Goal: Information Seeking & Learning: Compare options

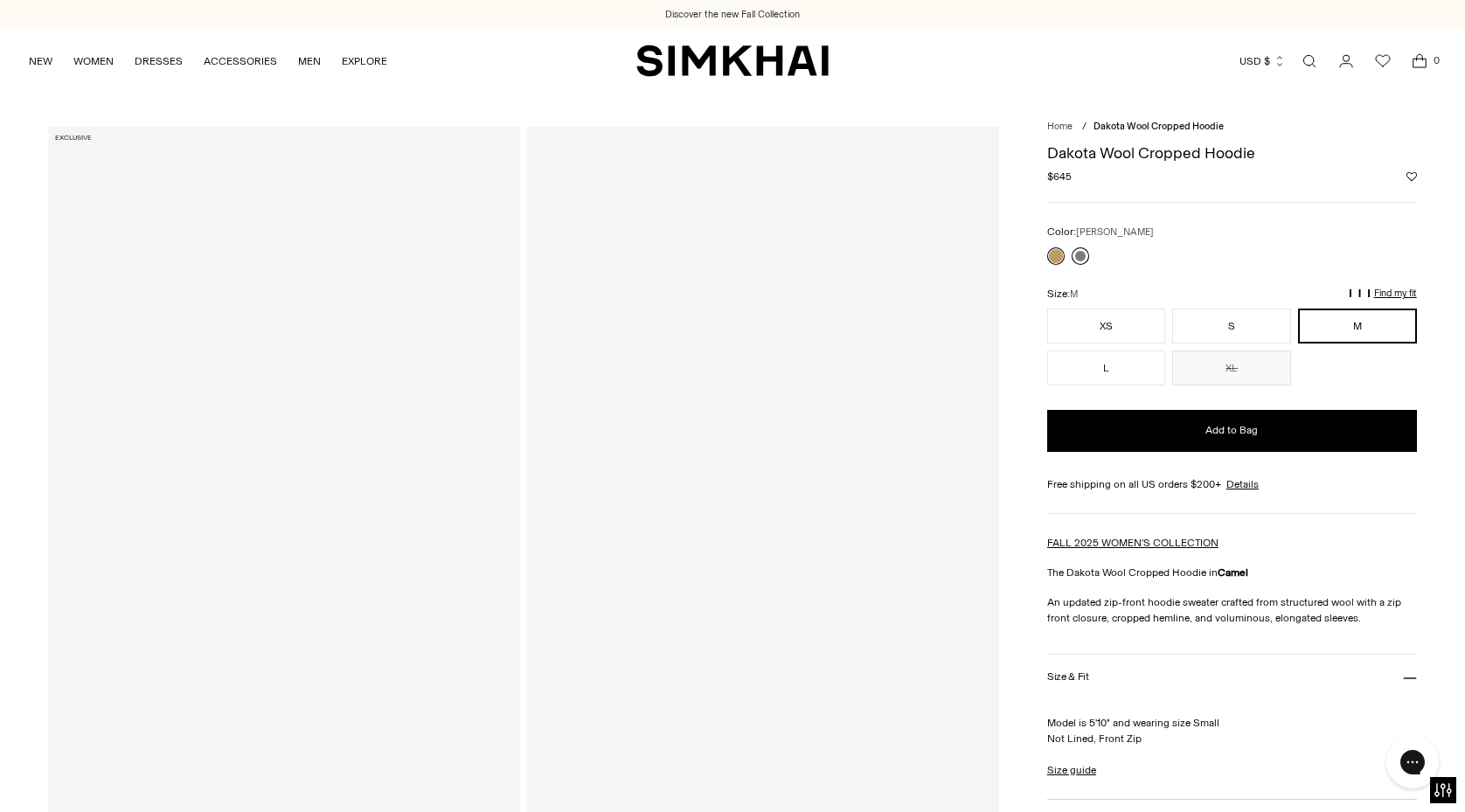
click at [1081, 253] on link at bounding box center [1080, 256] width 18 height 18
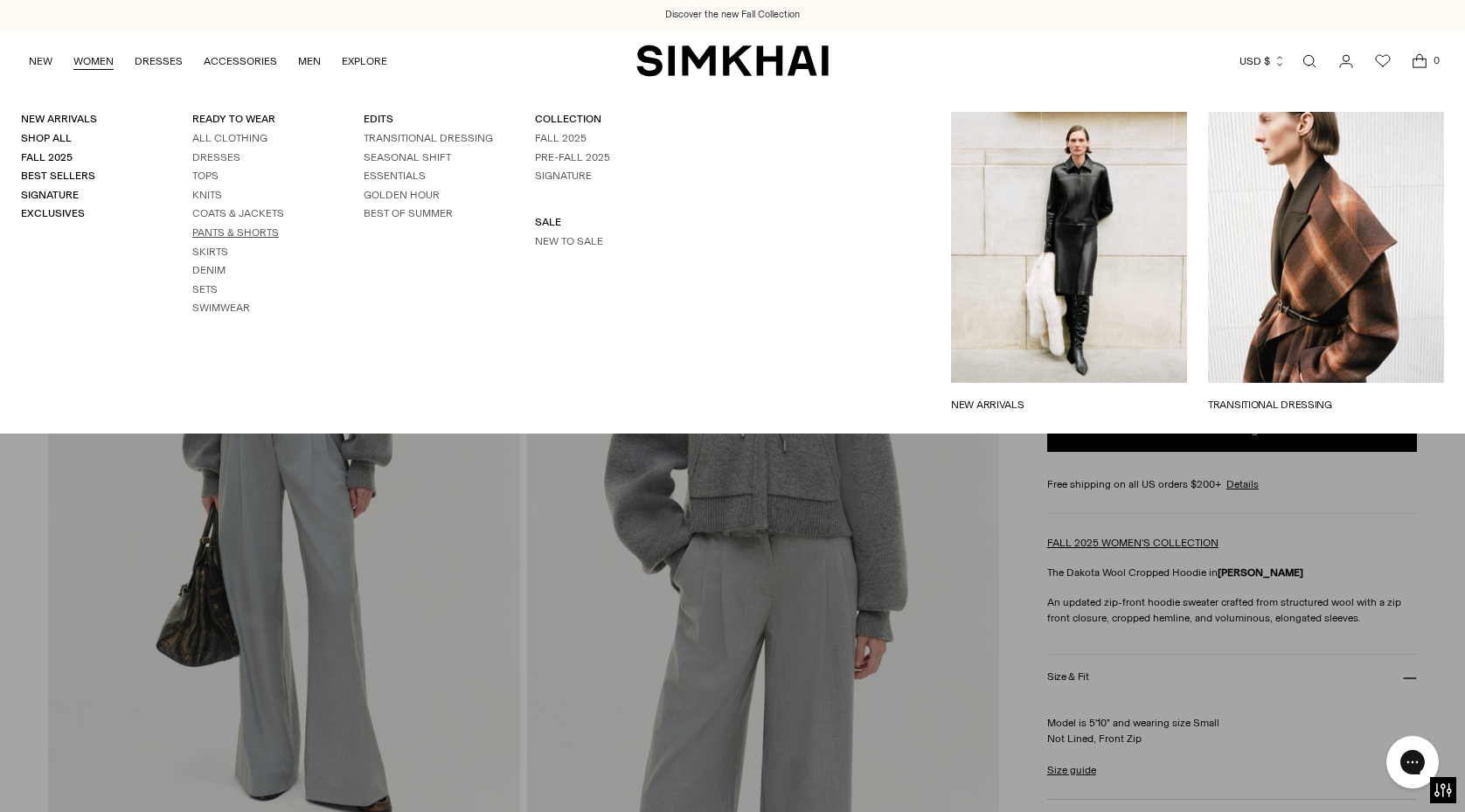
click at [208, 226] on link "Pants & Shorts" at bounding box center [235, 232] width 87 height 13
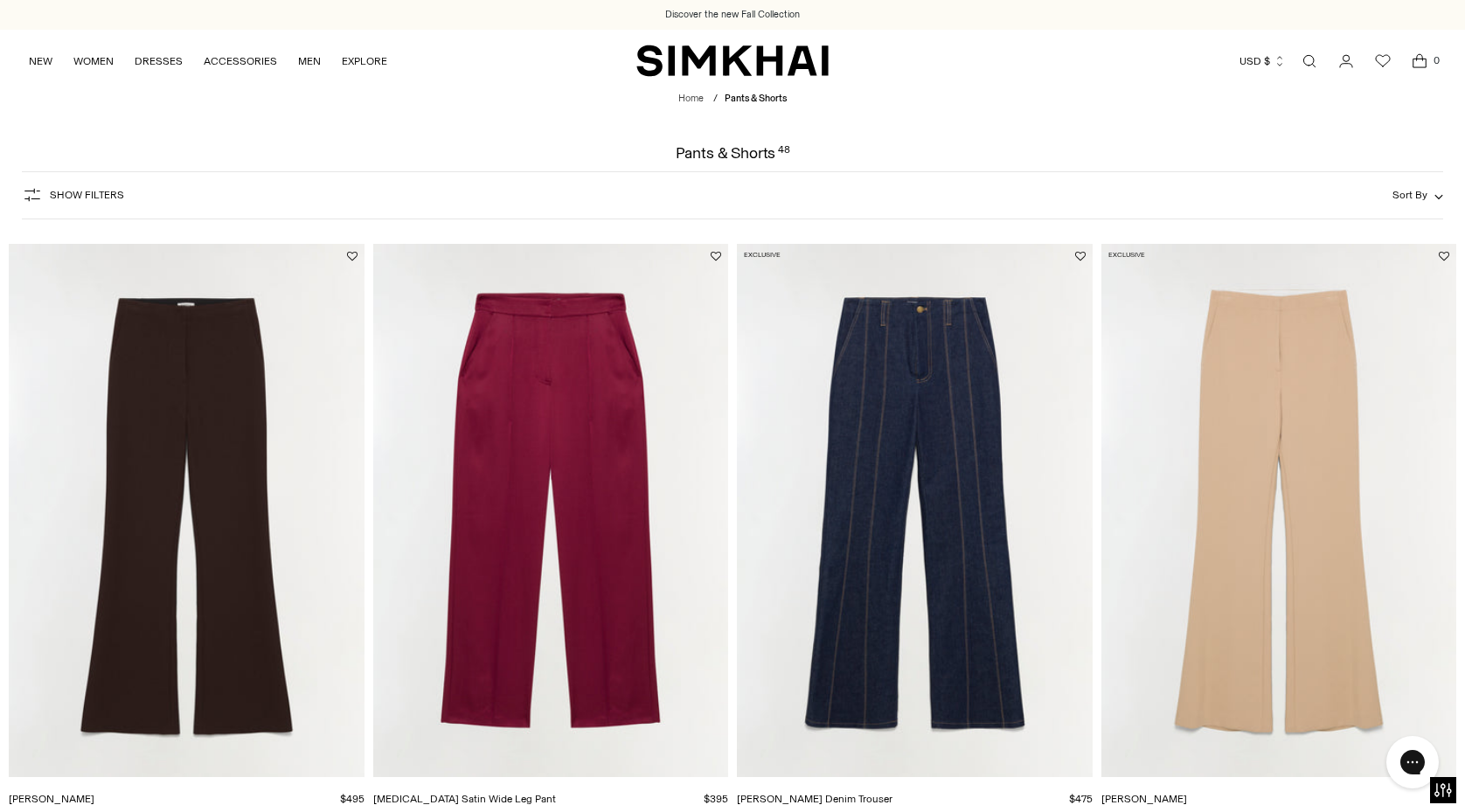
drag, startPoint x: 270, startPoint y: 398, endPoint x: 1168, endPoint y: 1, distance: 981.8
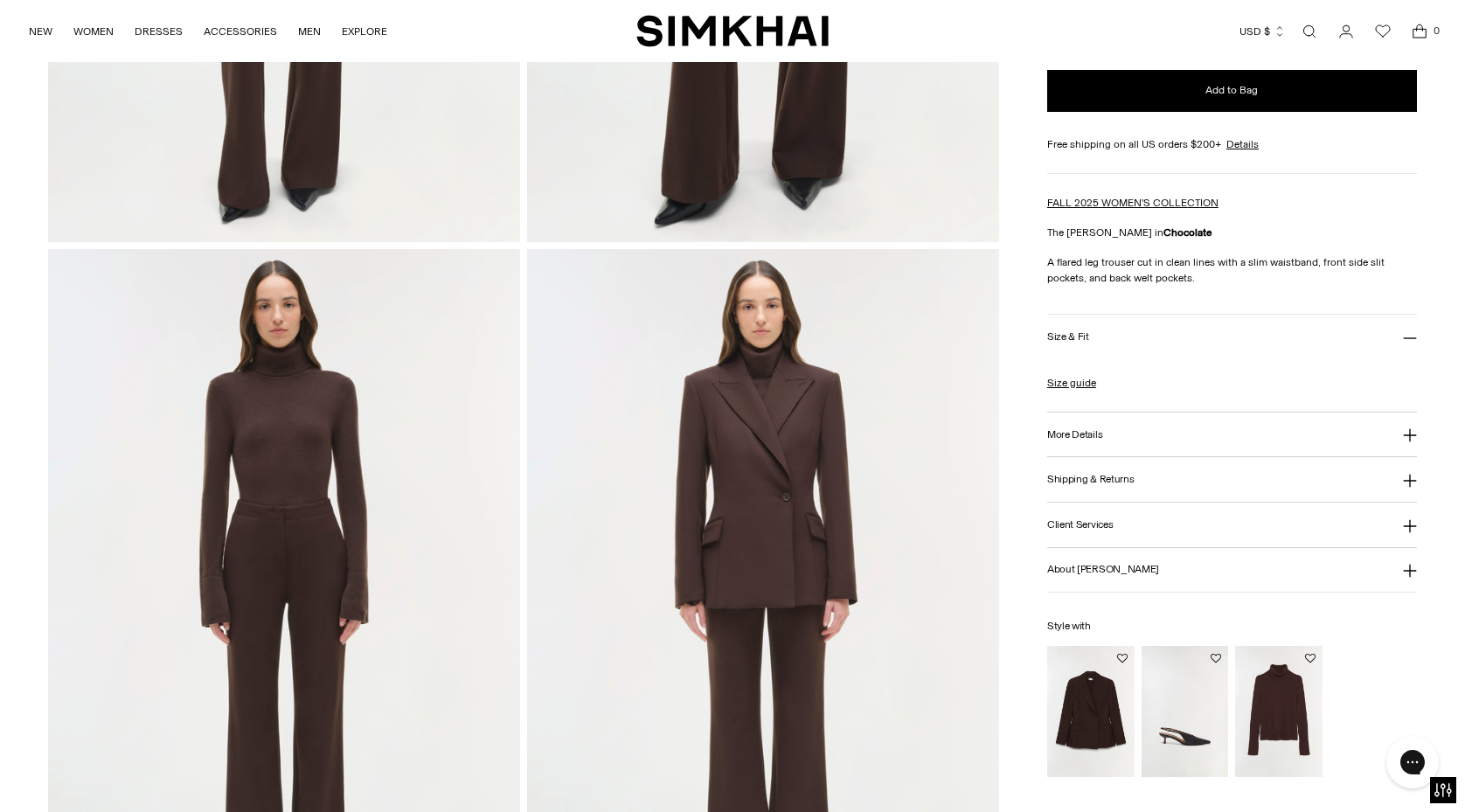
scroll to position [78, 0]
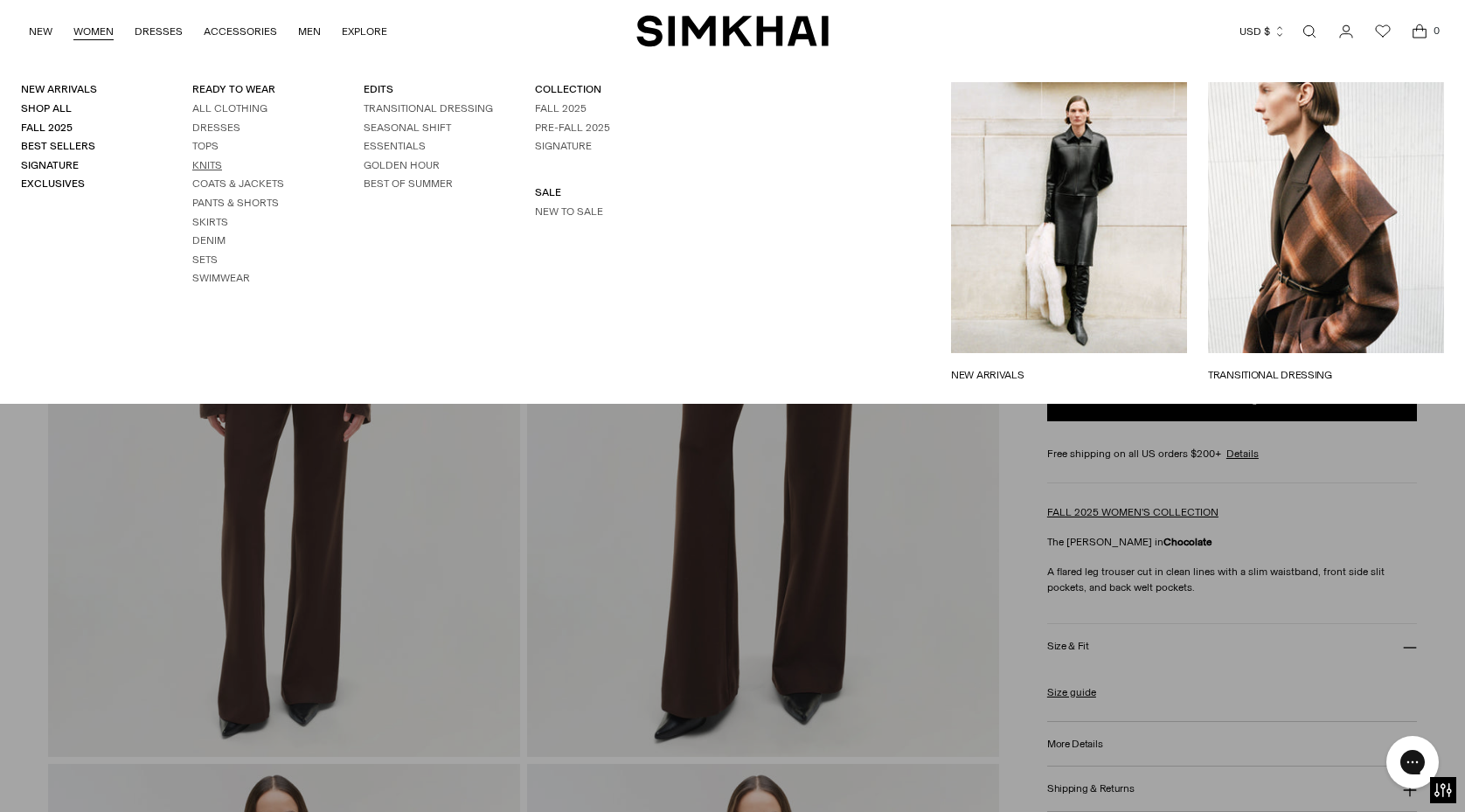
click at [211, 168] on link "Knits" at bounding box center [206, 165] width 29 height 13
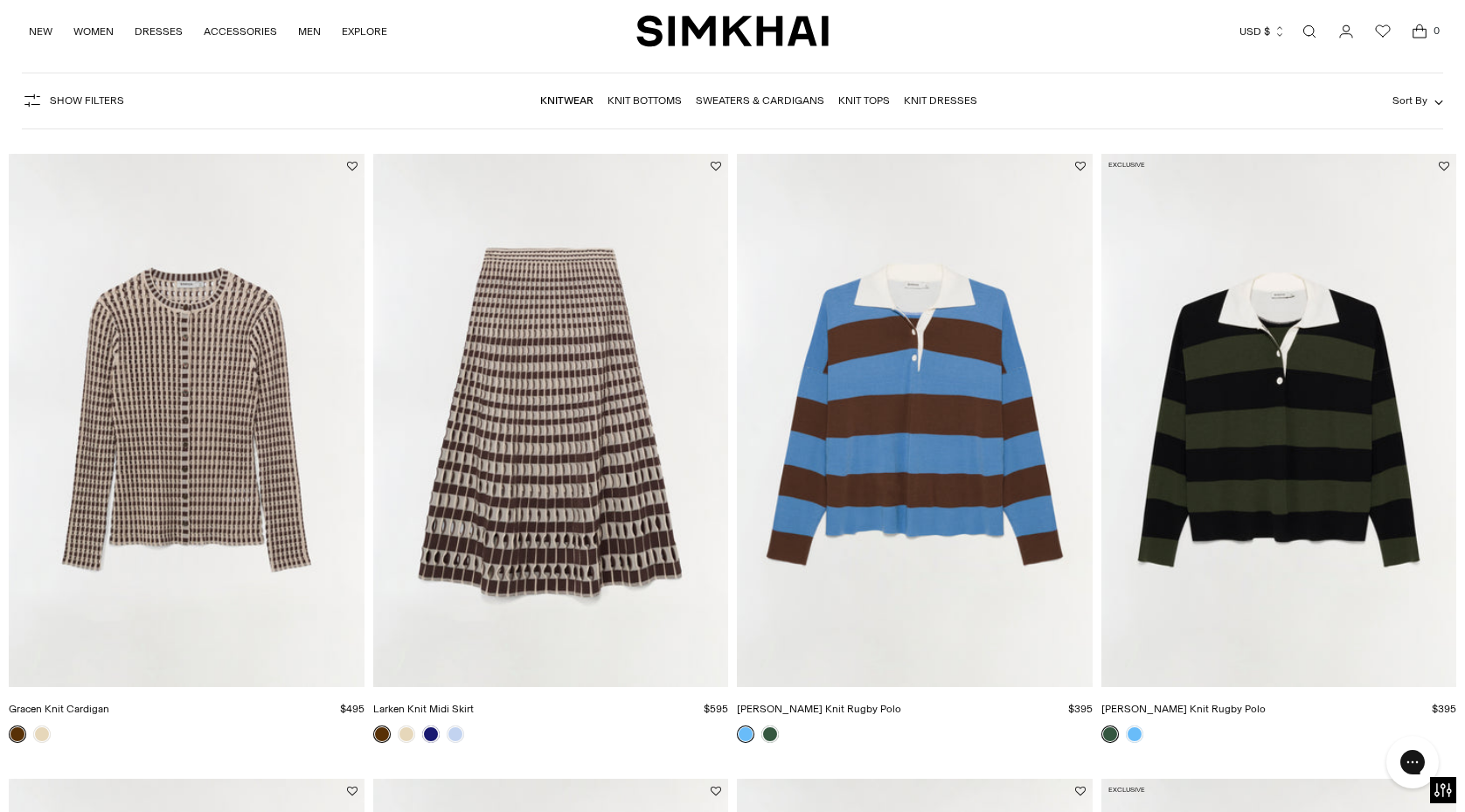
scroll to position [113, 0]
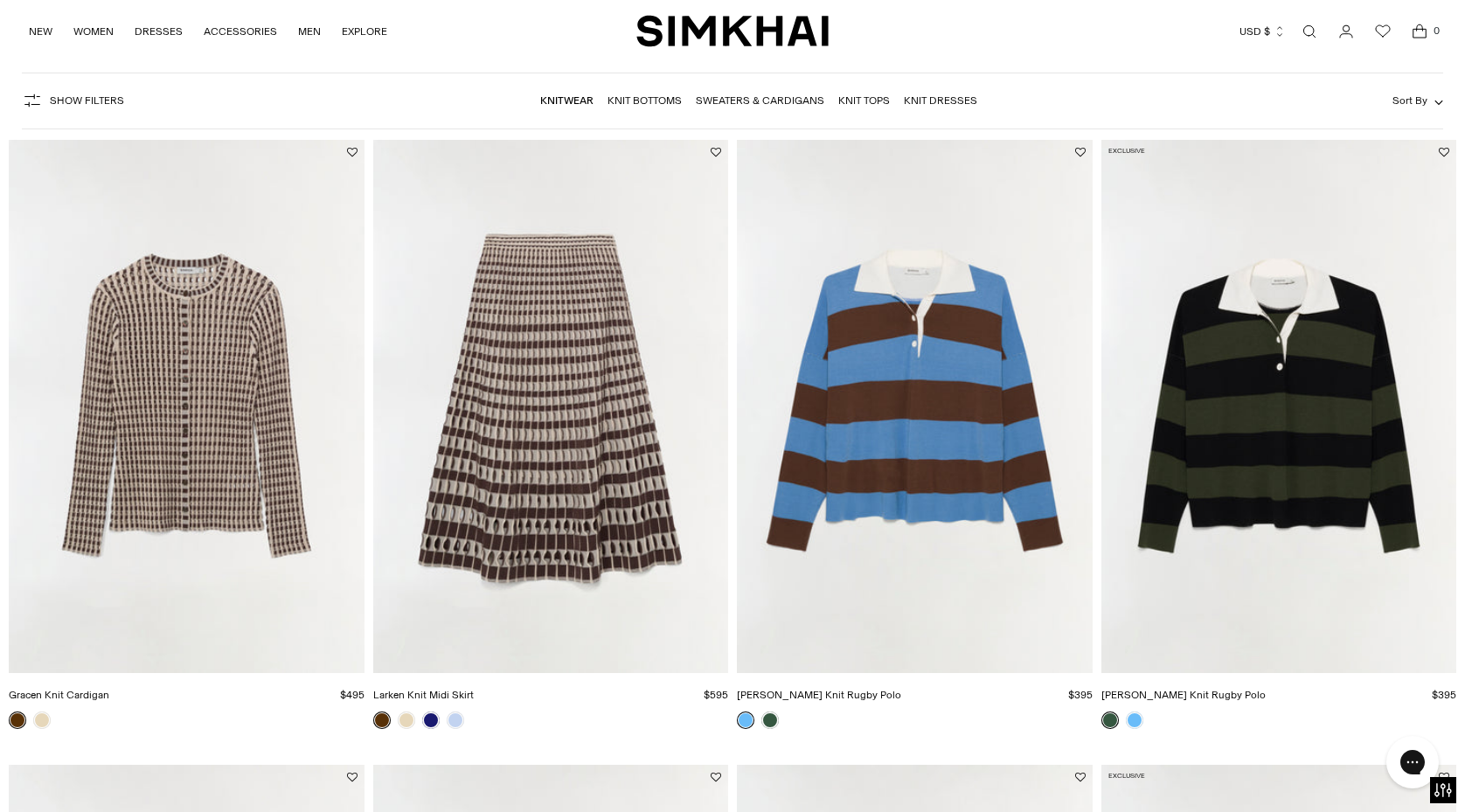
drag, startPoint x: 263, startPoint y: 286, endPoint x: 1153, endPoint y: 1, distance: 934.5
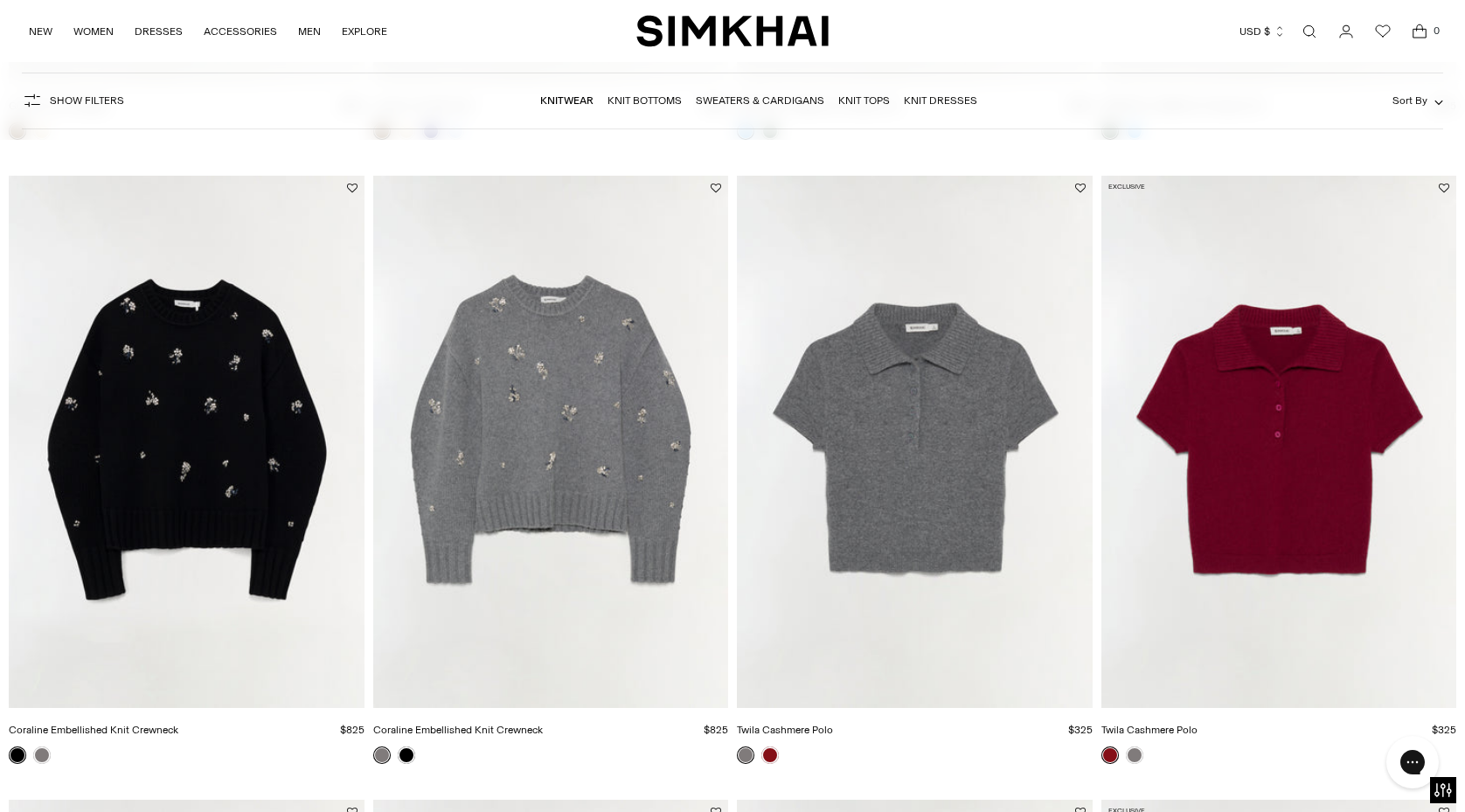
scroll to position [753, 0]
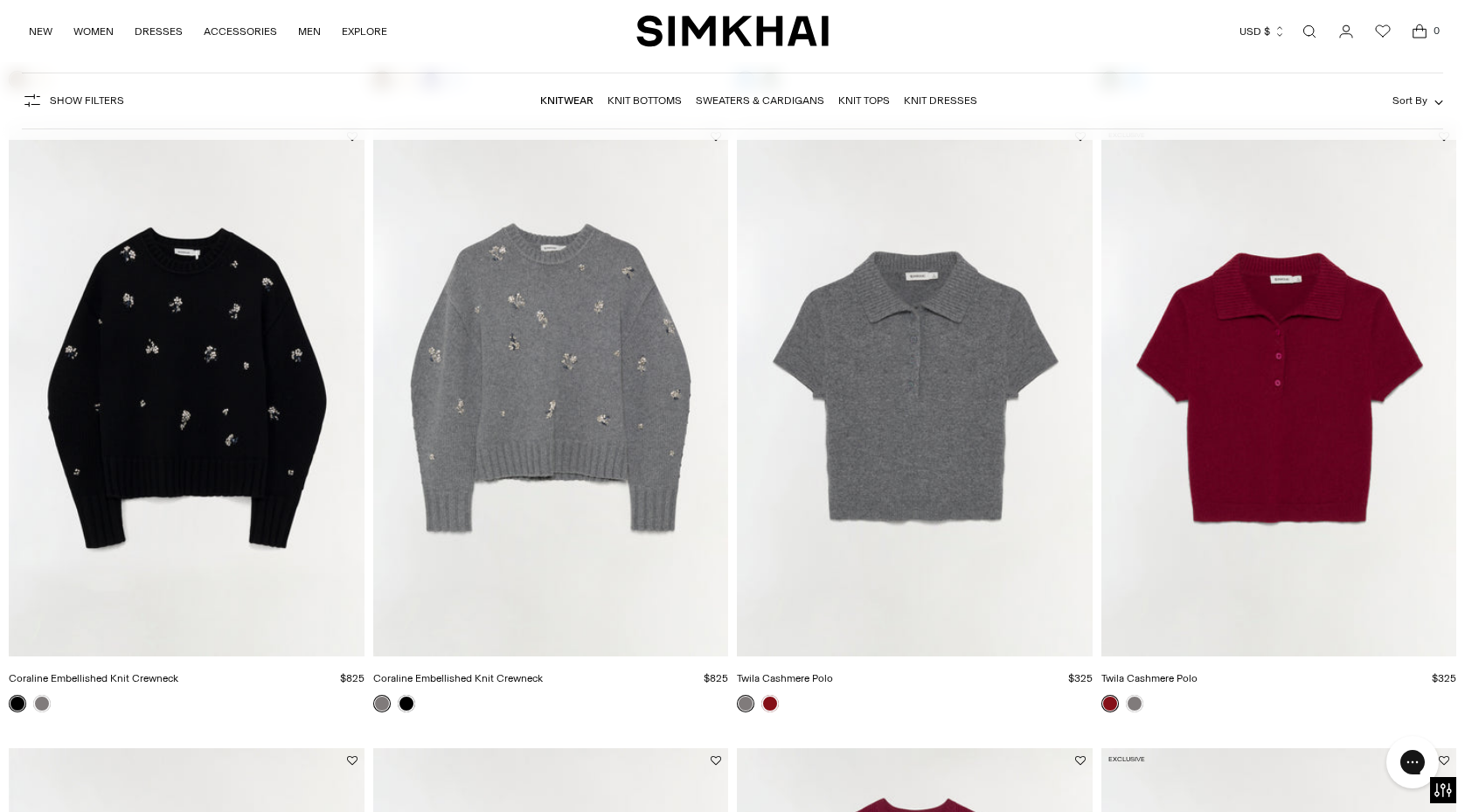
drag, startPoint x: 563, startPoint y: 329, endPoint x: 1280, endPoint y: 1, distance: 788.5
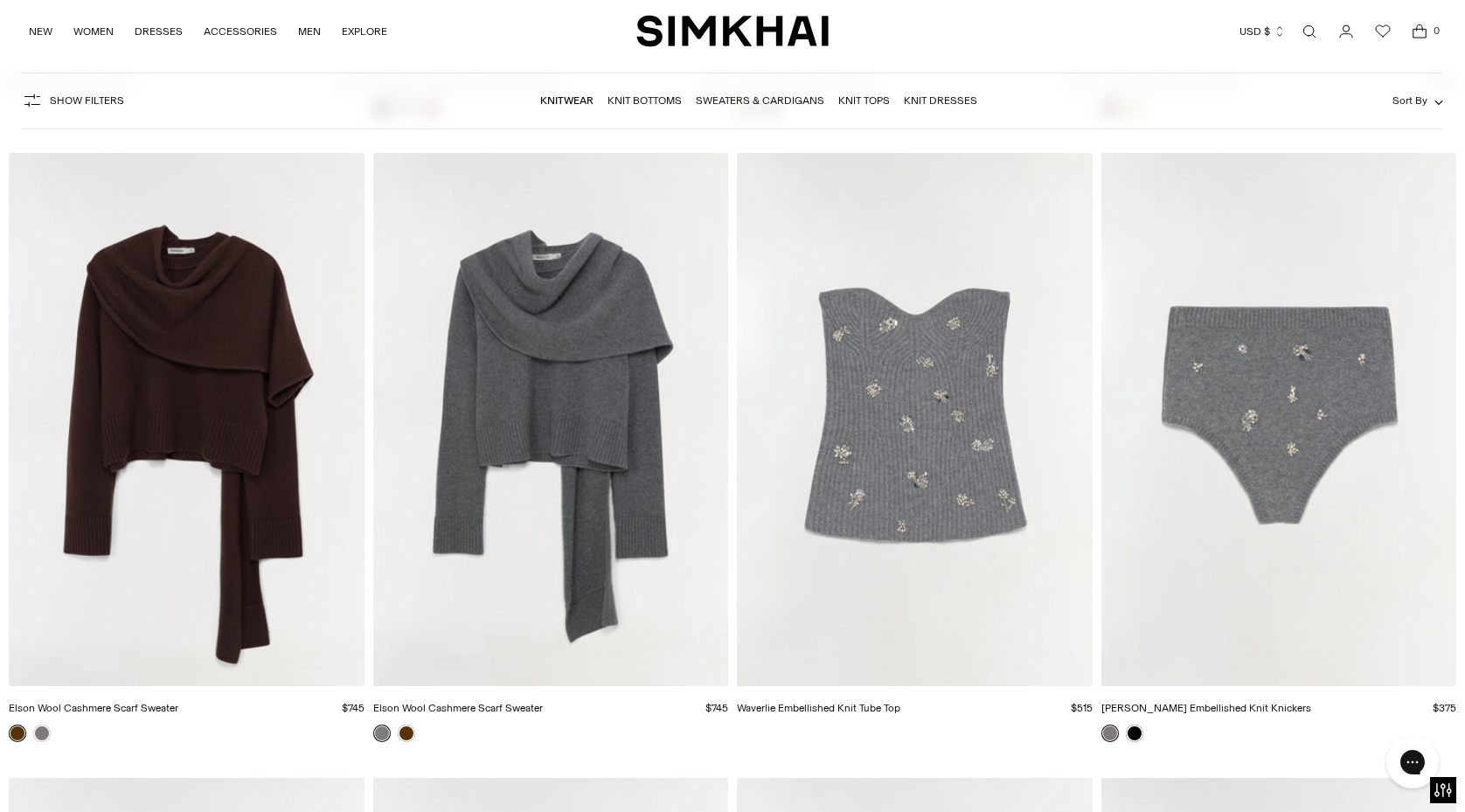
scroll to position [6316, 0]
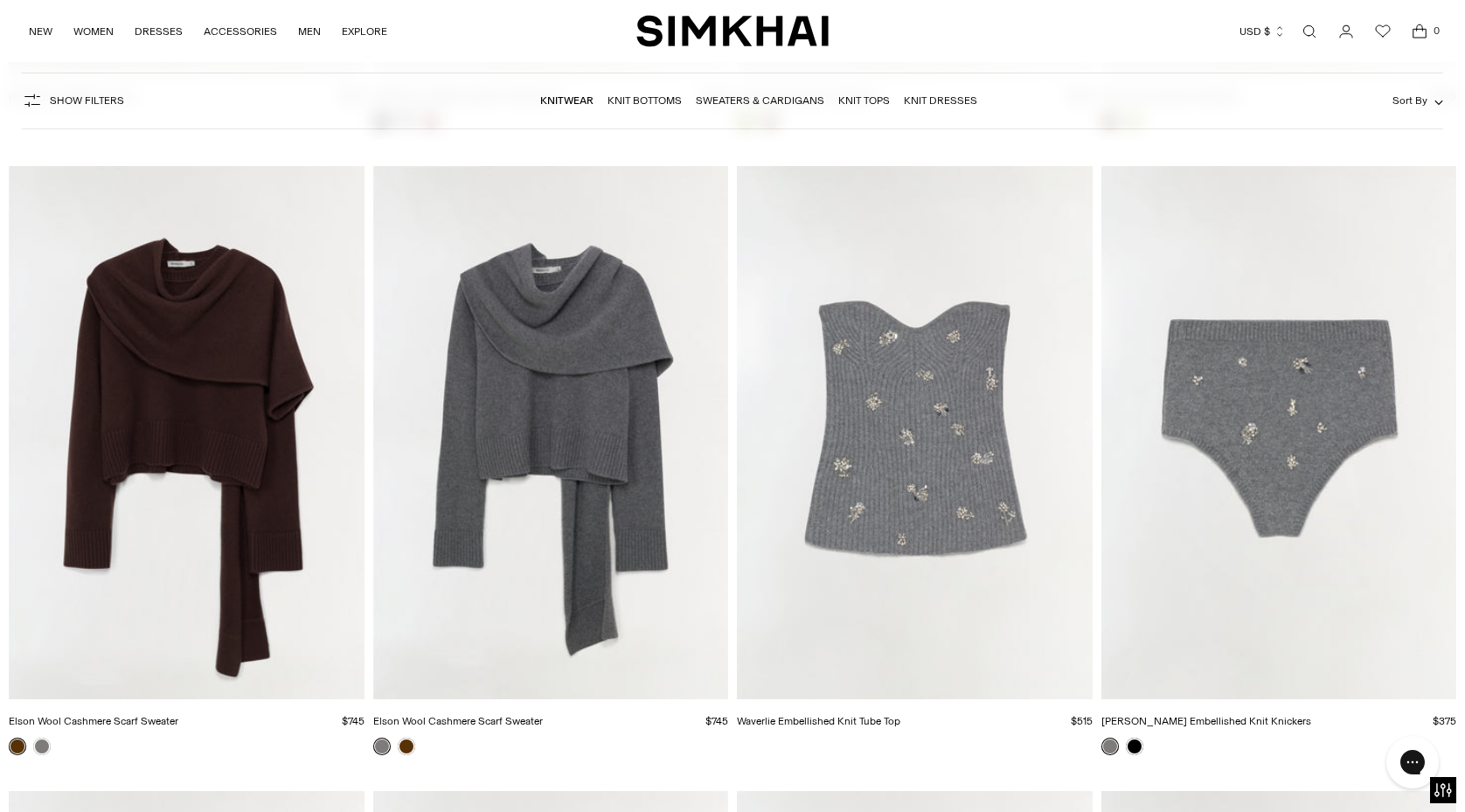
drag, startPoint x: 606, startPoint y: 365, endPoint x: 1102, endPoint y: 9, distance: 610.5
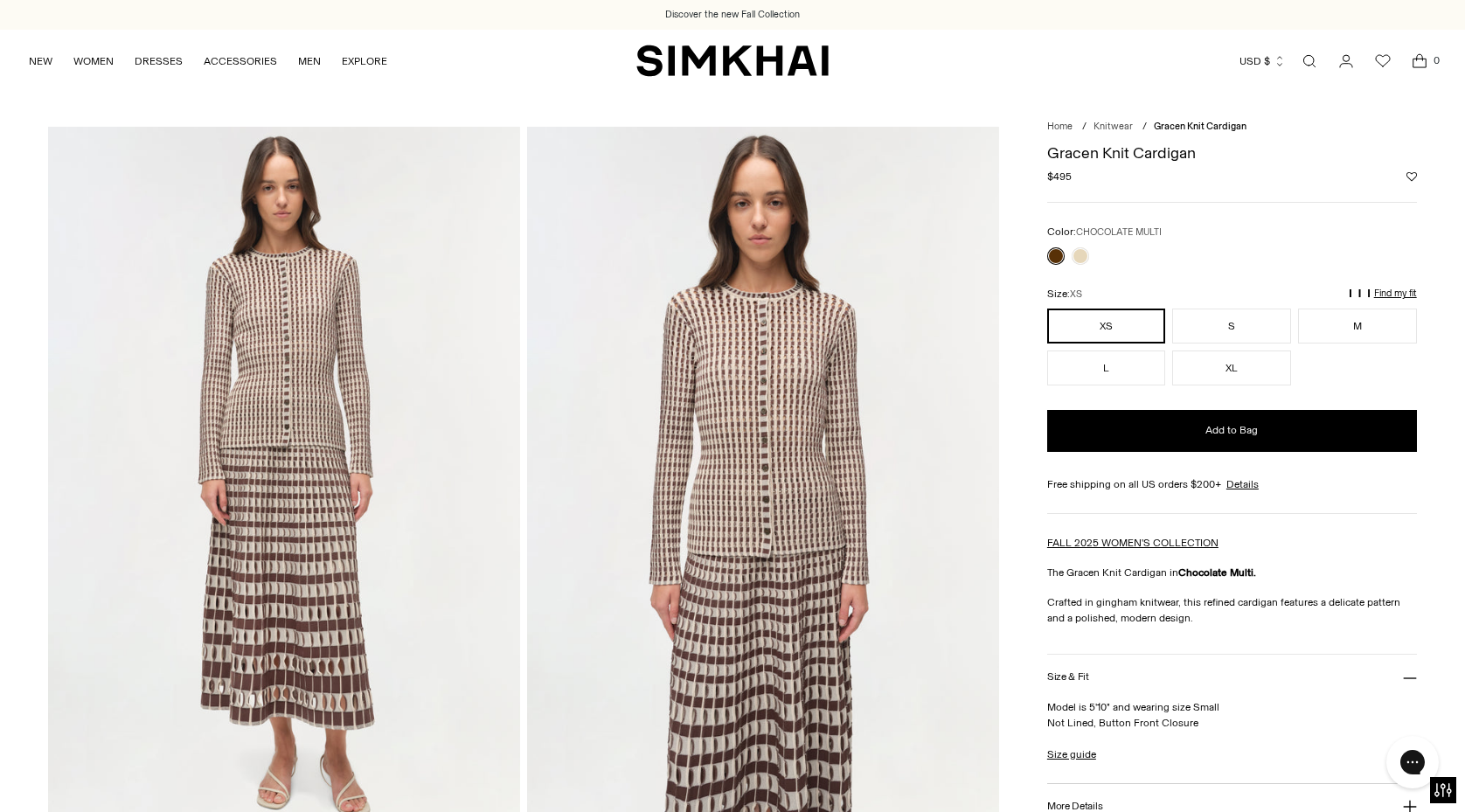
click at [851, 368] on img at bounding box center [763, 481] width 472 height 707
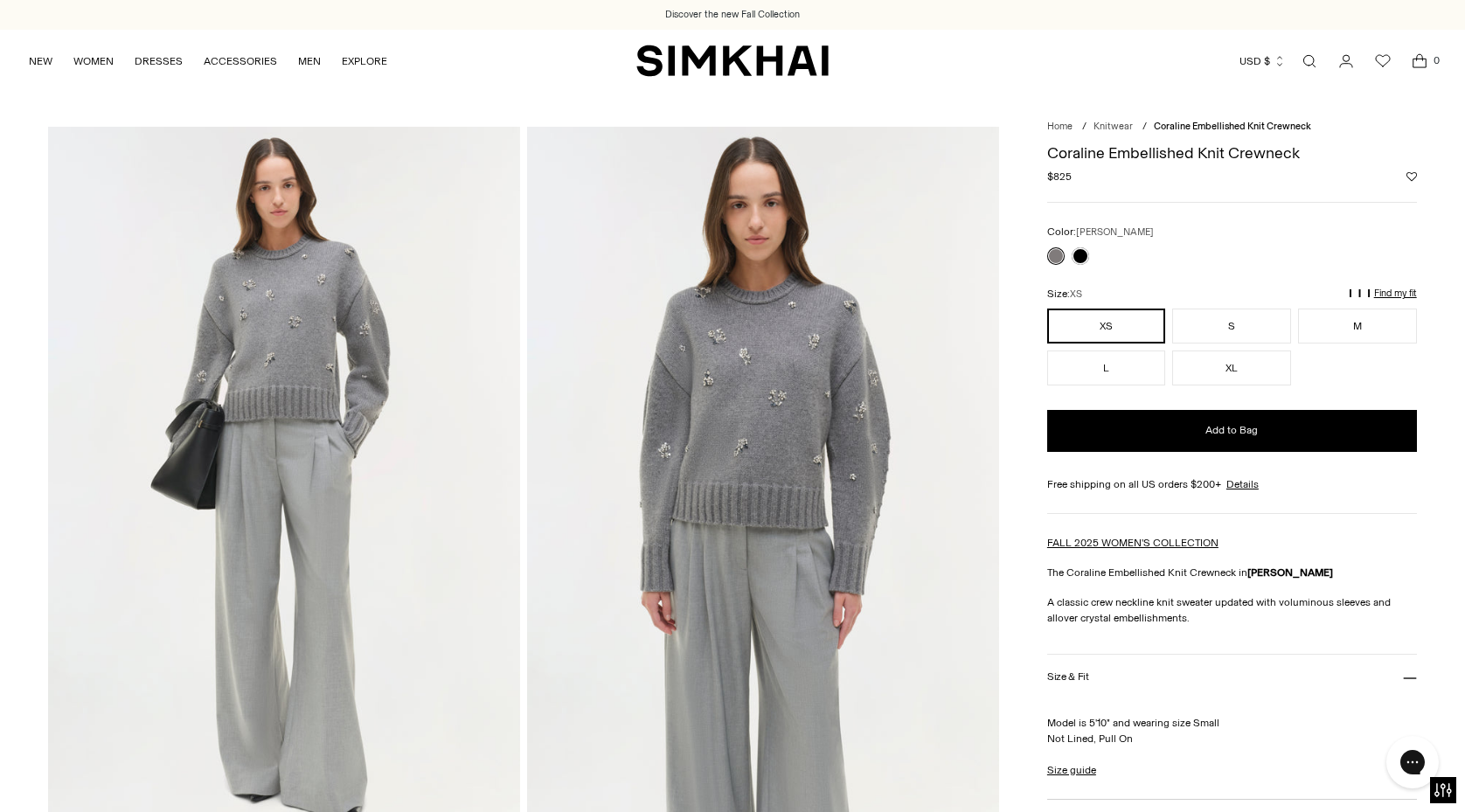
click at [799, 399] on img at bounding box center [763, 481] width 472 height 707
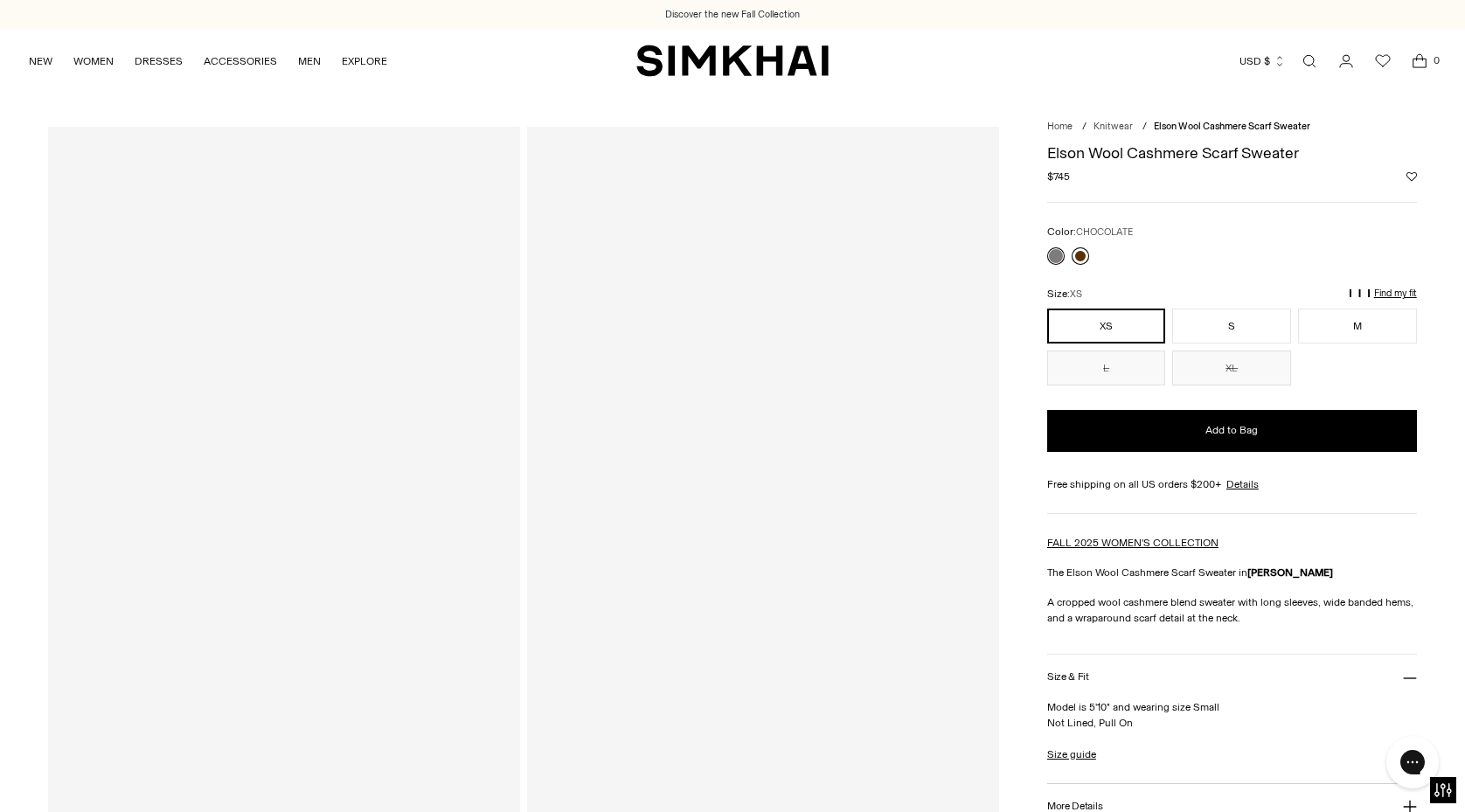
click at [1081, 255] on link at bounding box center [1080, 256] width 18 height 18
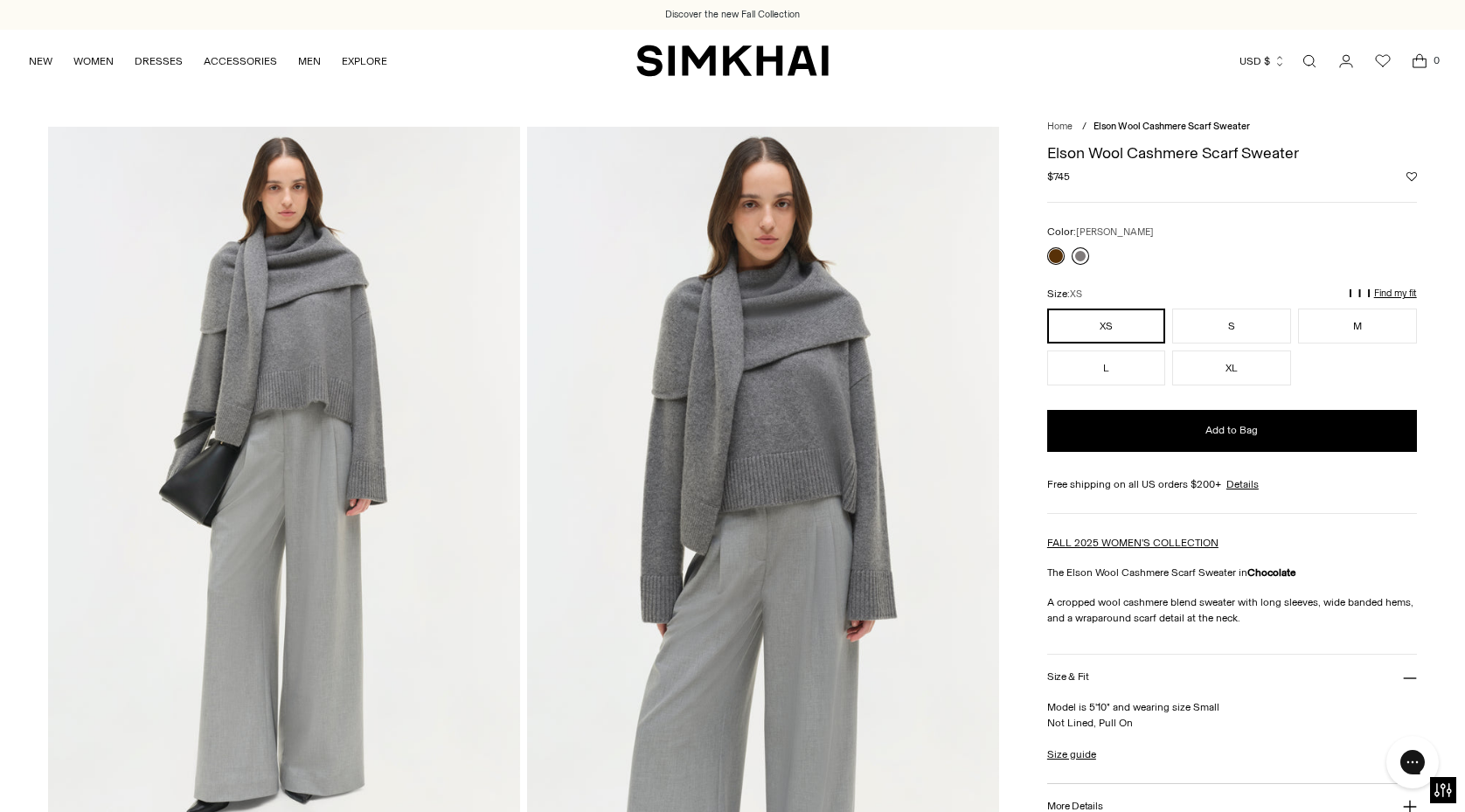
click at [1083, 247] on link at bounding box center [1080, 256] width 18 height 18
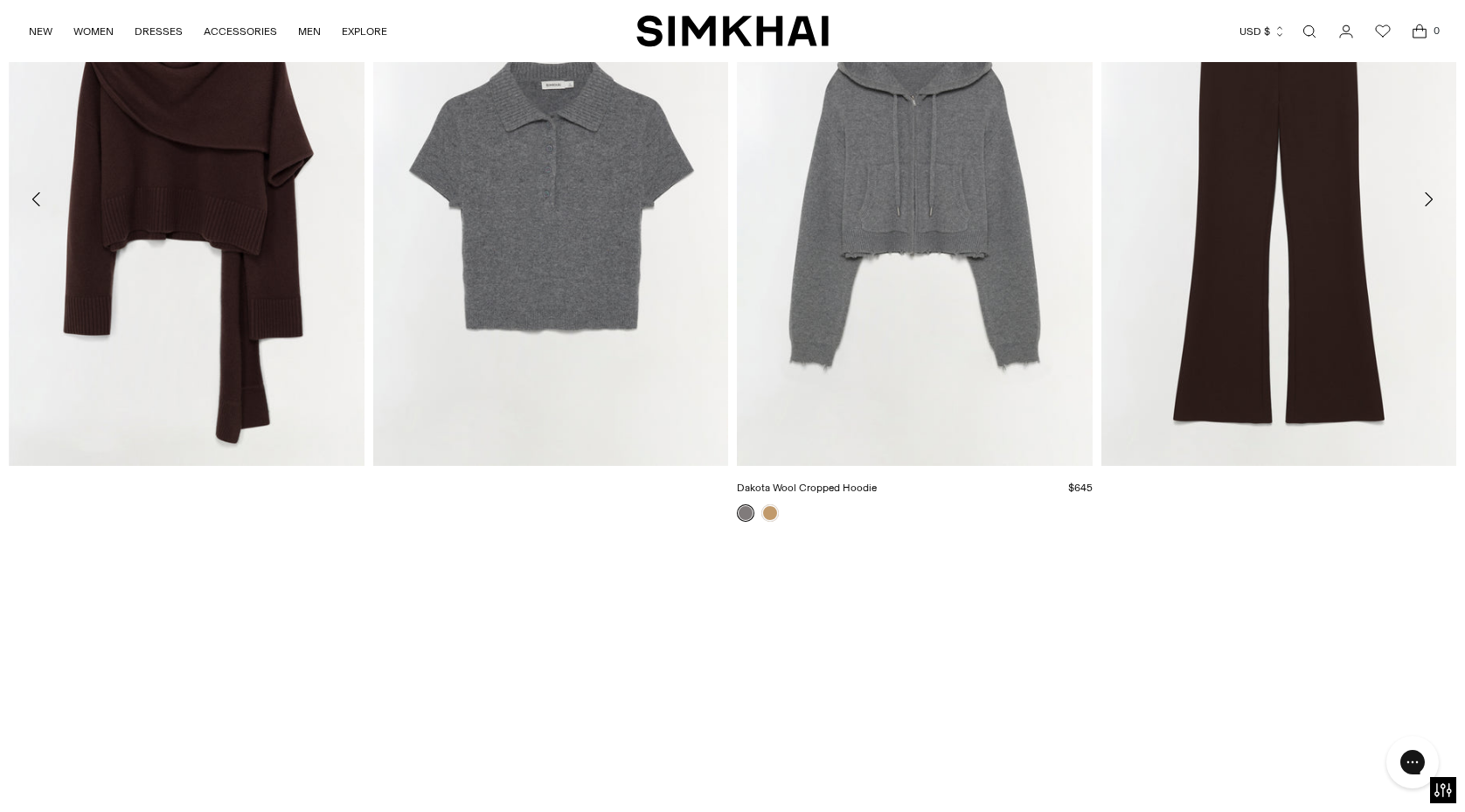
scroll to position [2777, 0]
